Goal: Find specific page/section: Find specific page/section

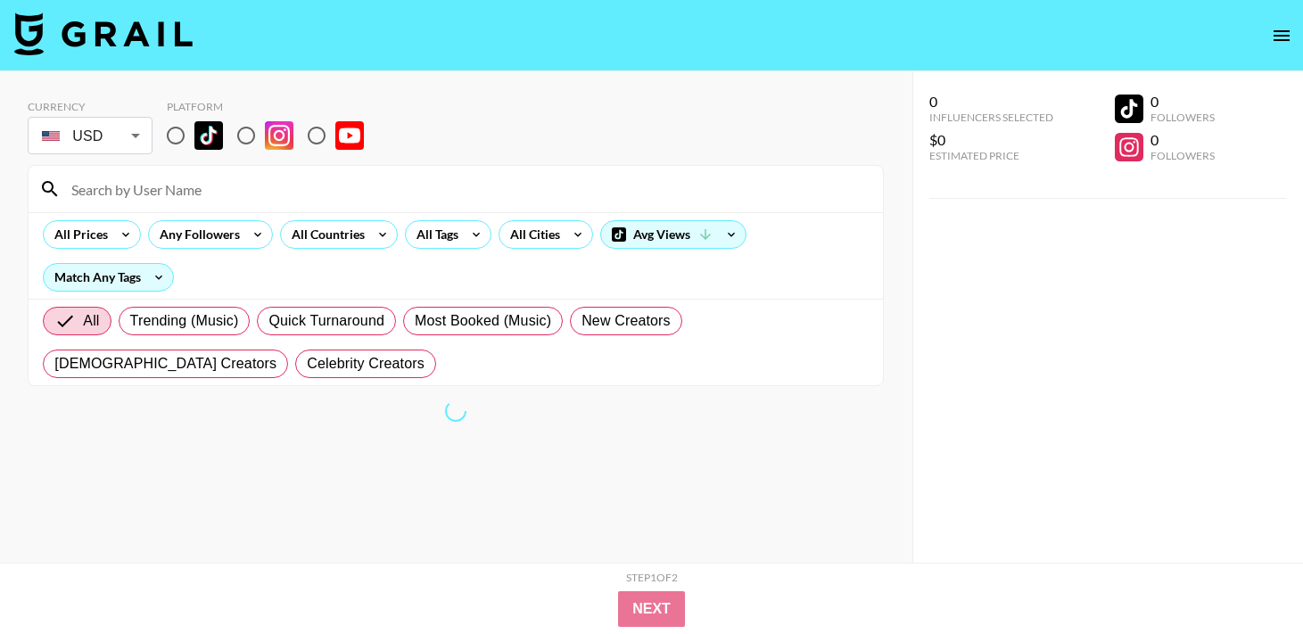
click at [180, 129] on input "radio" at bounding box center [175, 135] width 37 height 37
radio input "true"
click at [176, 136] on input "radio" at bounding box center [175, 135] width 37 height 37
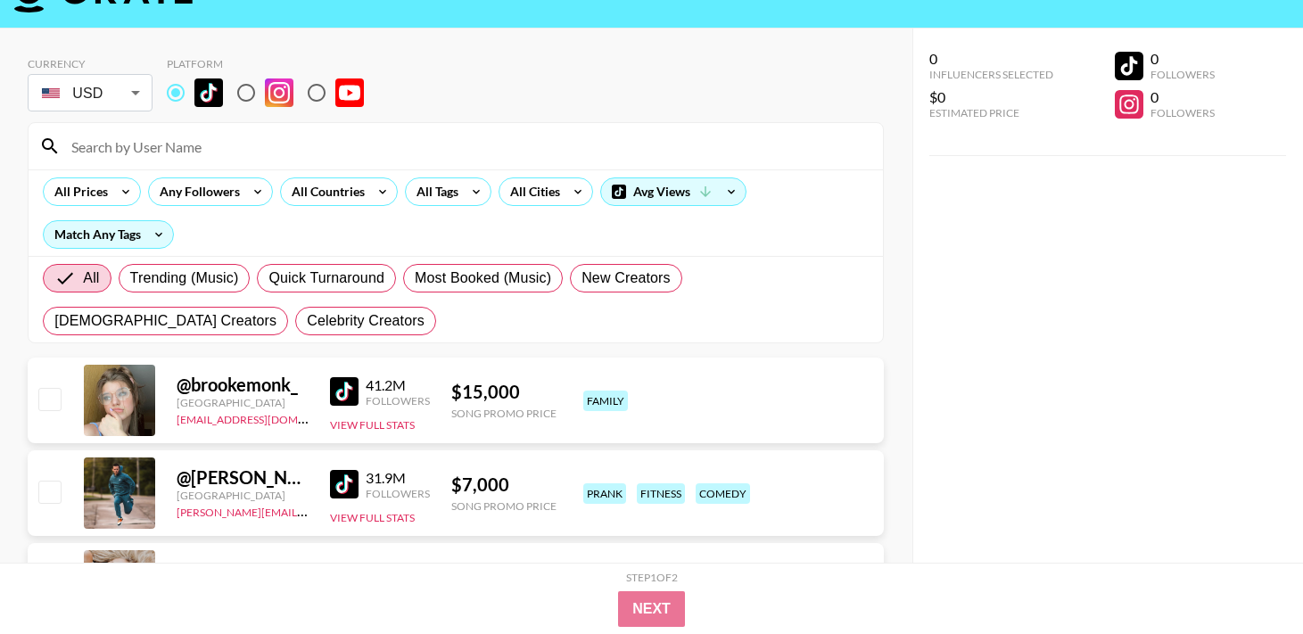
scroll to position [45, 0]
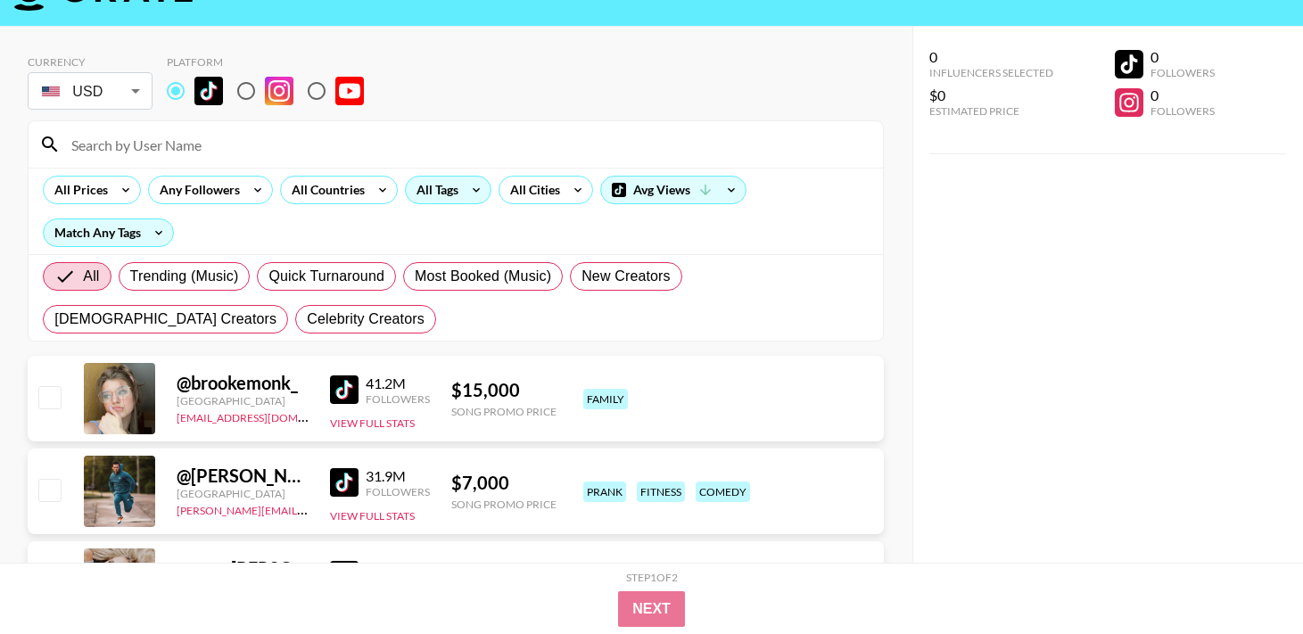
click at [467, 192] on icon at bounding box center [476, 190] width 29 height 27
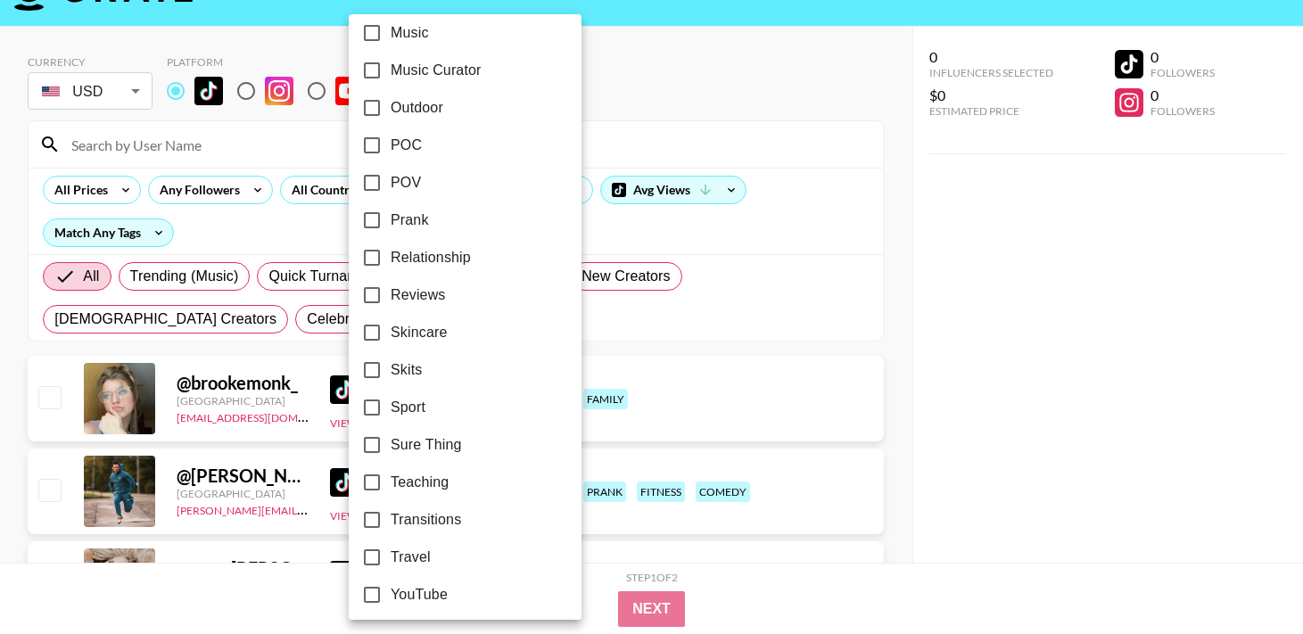
scroll to position [1071, 0]
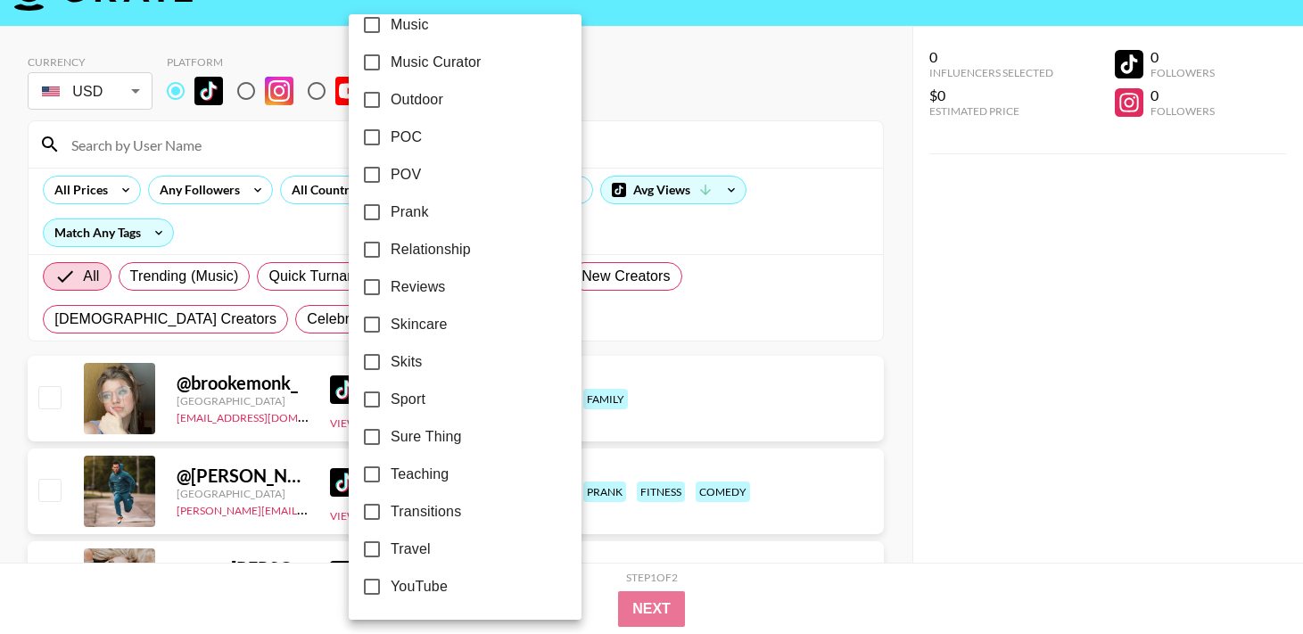
click at [626, 347] on div at bounding box center [651, 317] width 1303 height 634
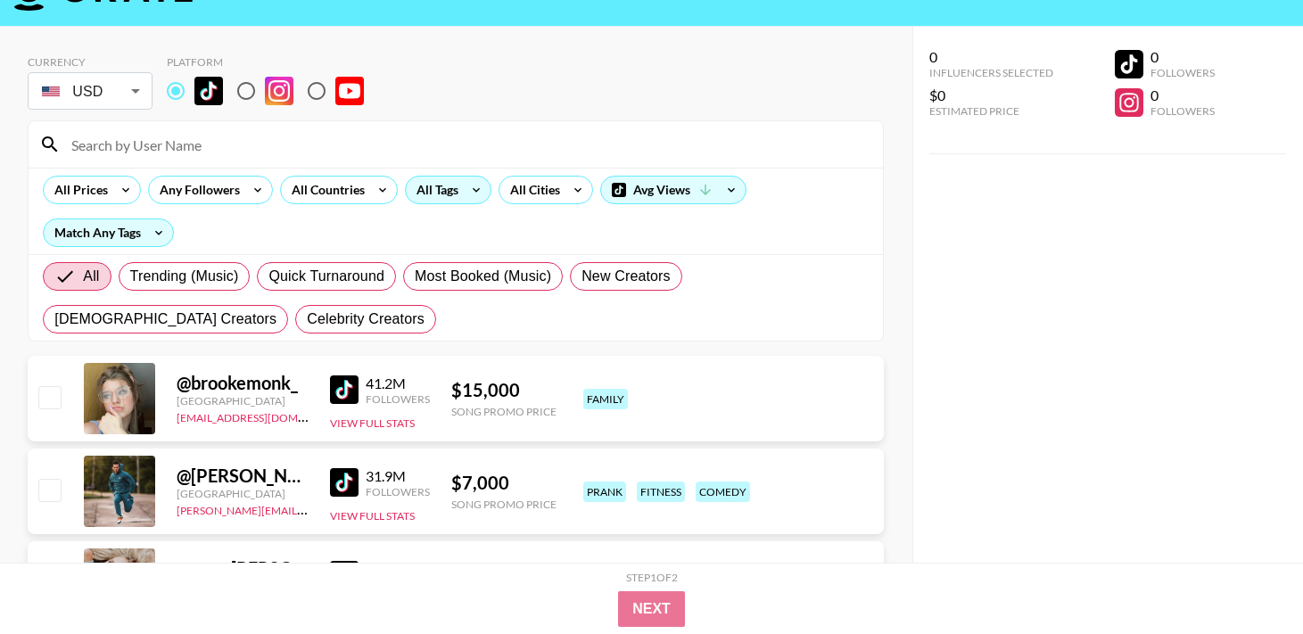
click at [475, 198] on icon at bounding box center [476, 190] width 29 height 27
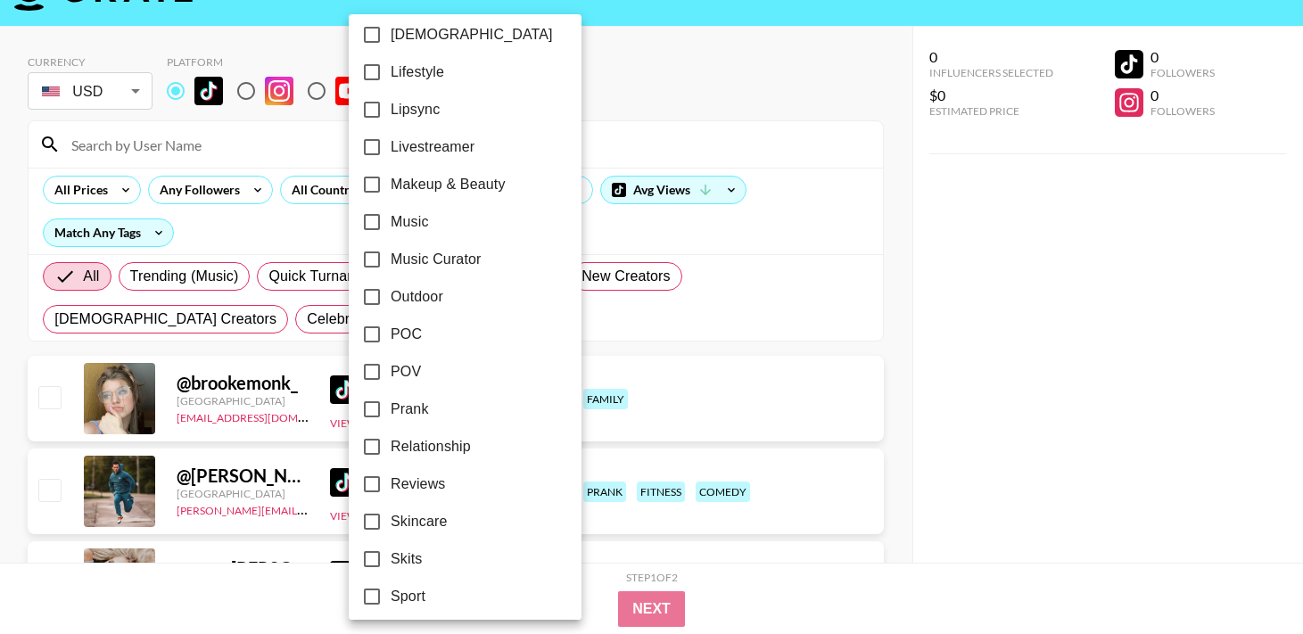
scroll to position [851, 0]
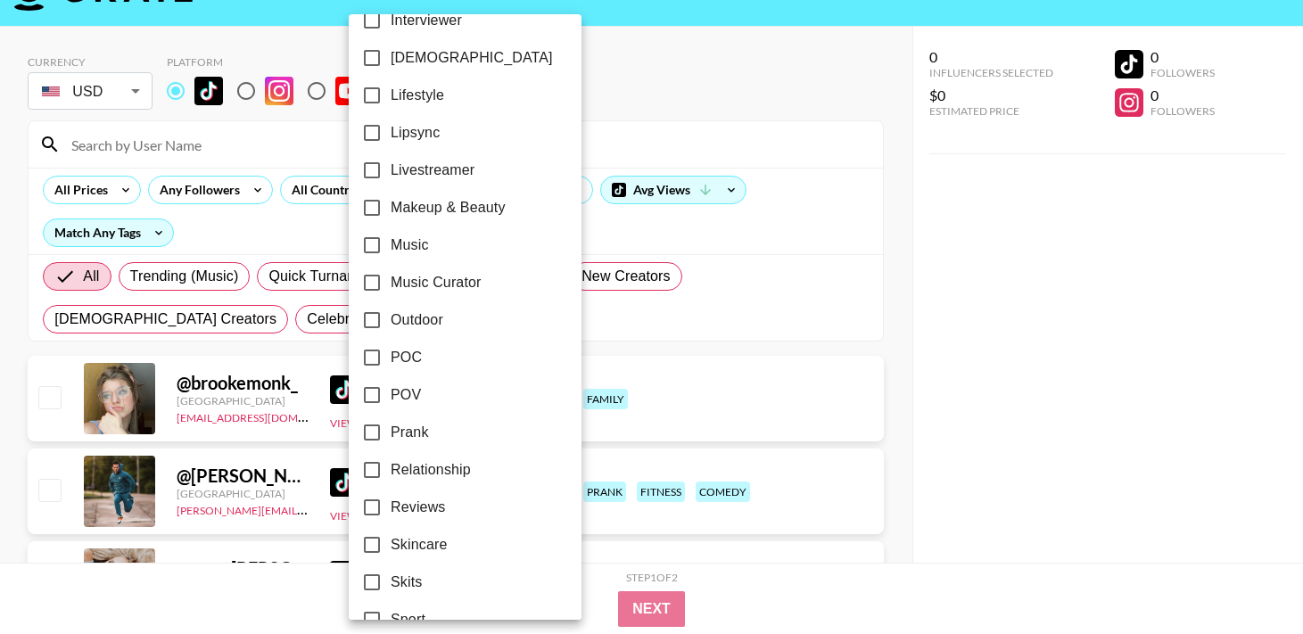
click at [641, 318] on div at bounding box center [651, 317] width 1303 height 634
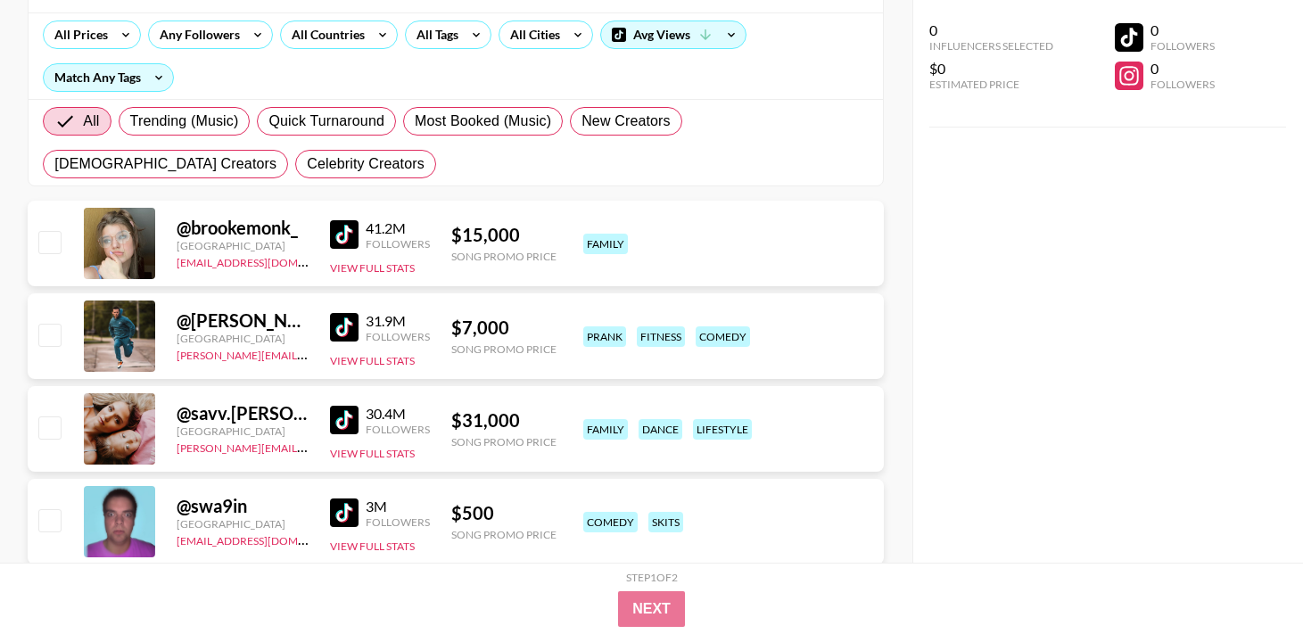
scroll to position [220, 0]
